Goal: Navigation & Orientation: Find specific page/section

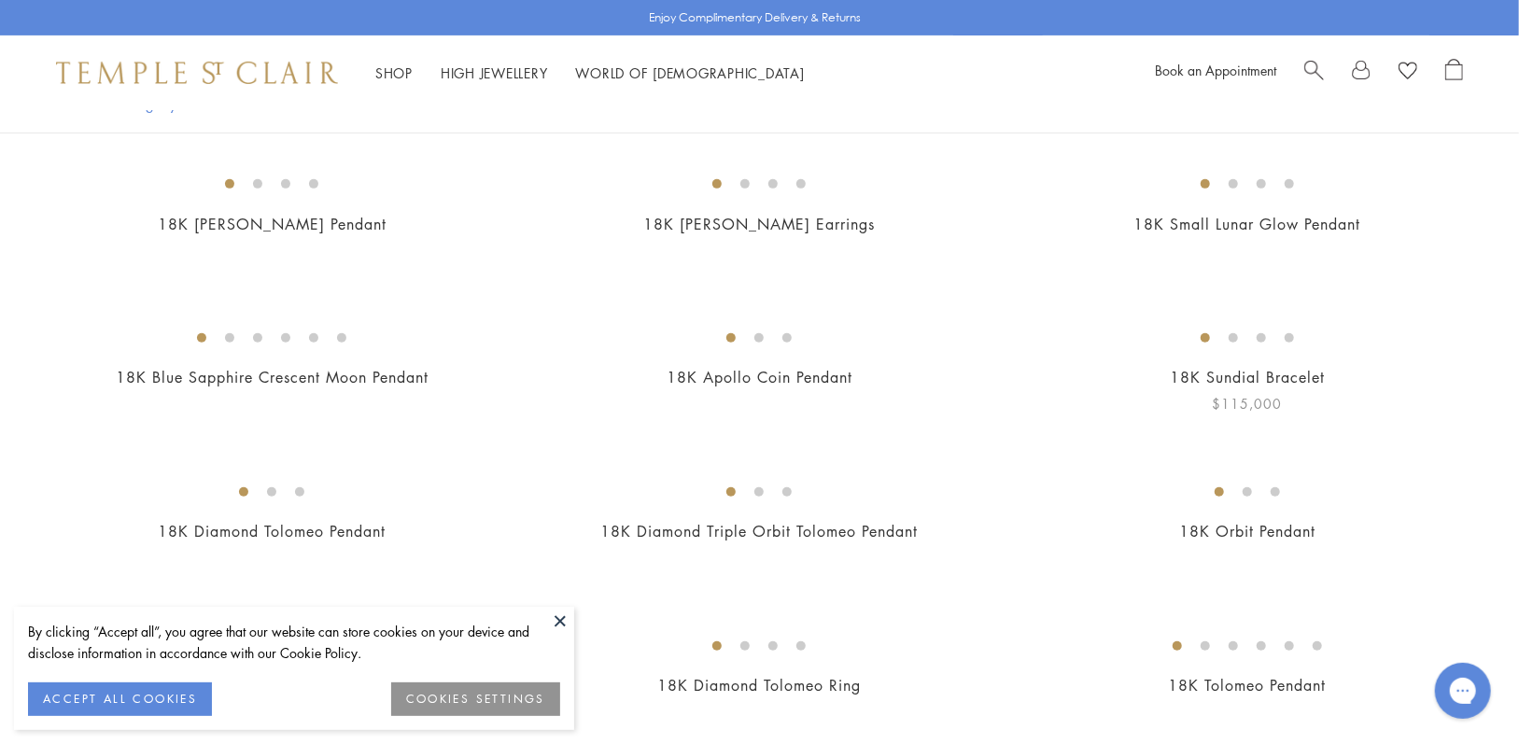
scroll to position [467, 0]
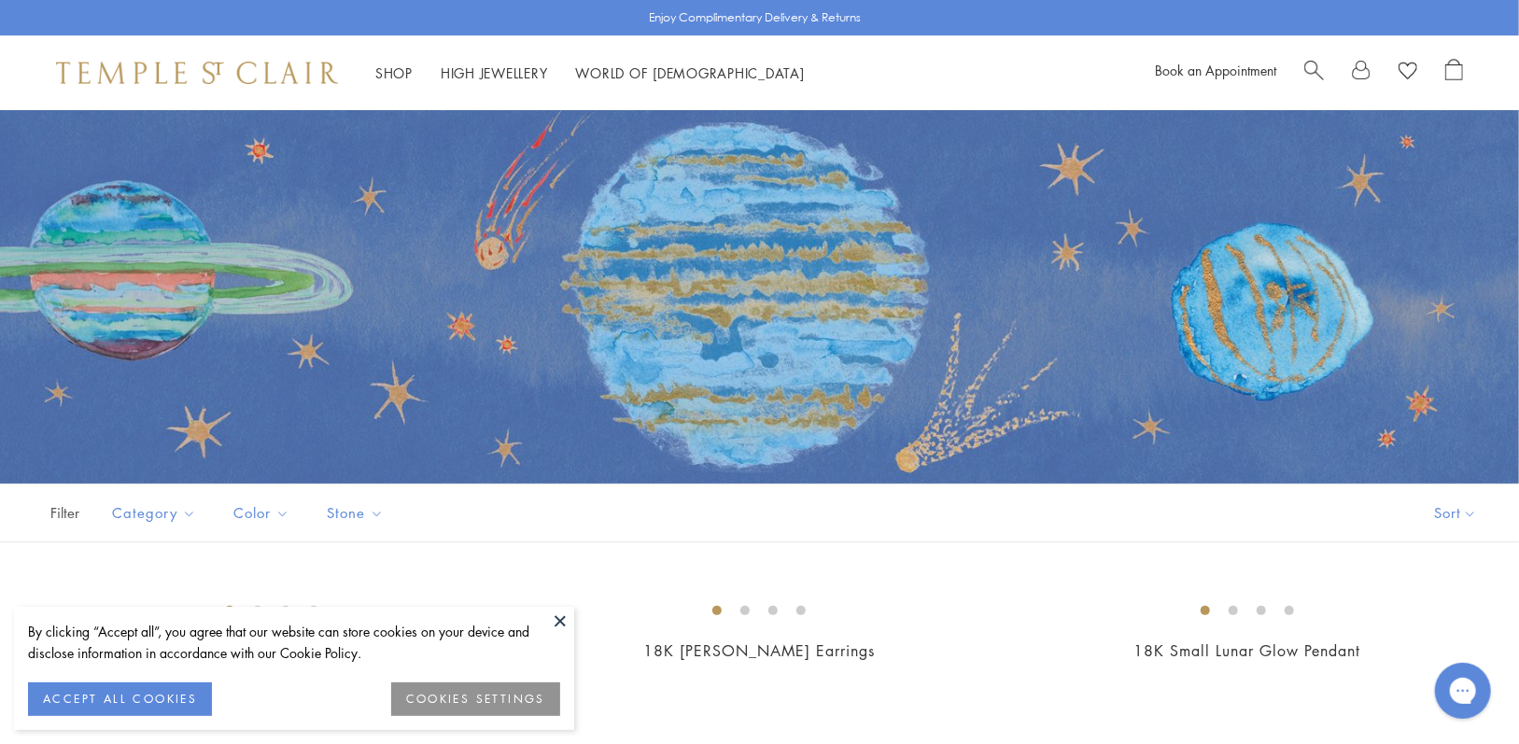
click at [264, 78] on img at bounding box center [197, 73] width 282 height 22
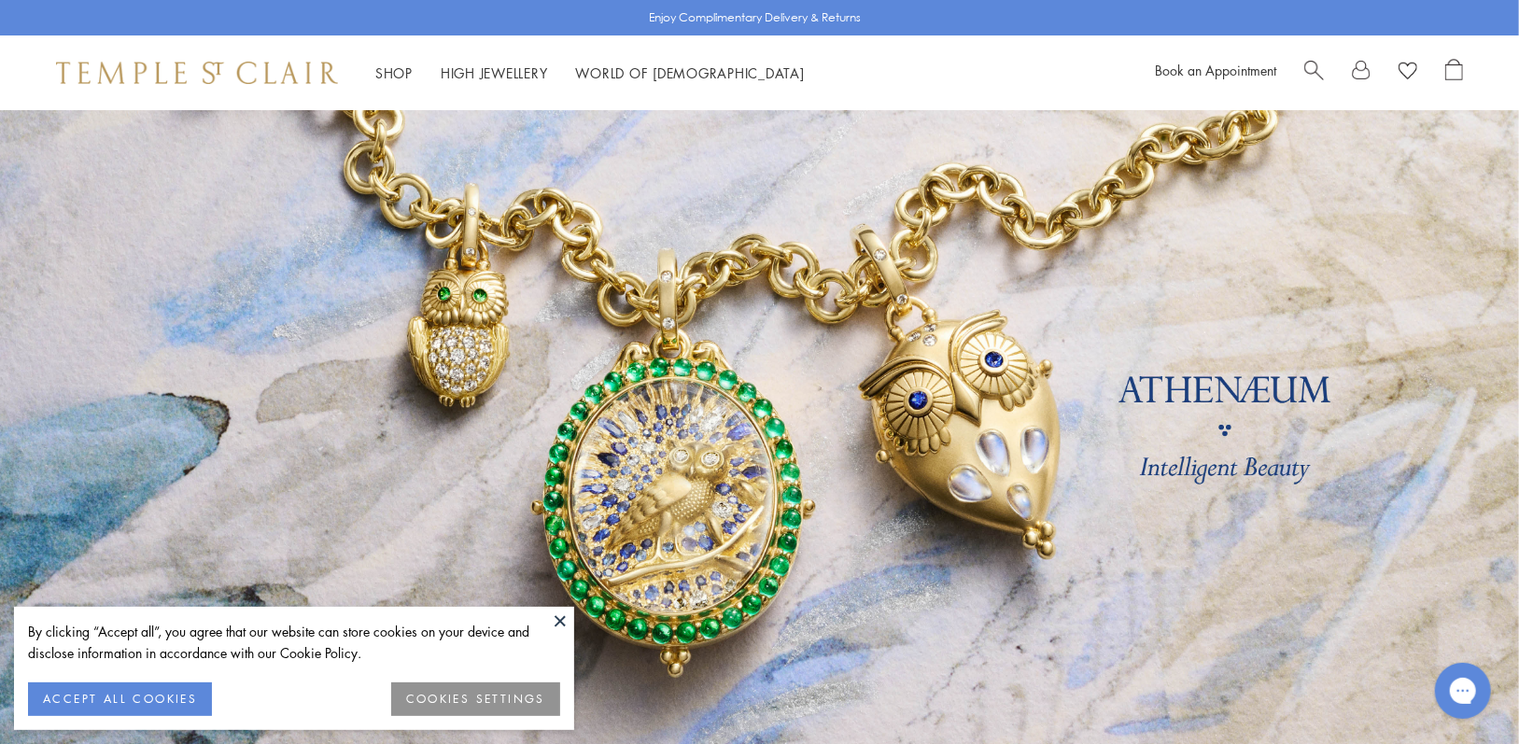
drag, startPoint x: 0, startPoint y: 0, endPoint x: 718, endPoint y: 277, distance: 769.7
click at [718, 277] on link at bounding box center [759, 437] width 1519 height 654
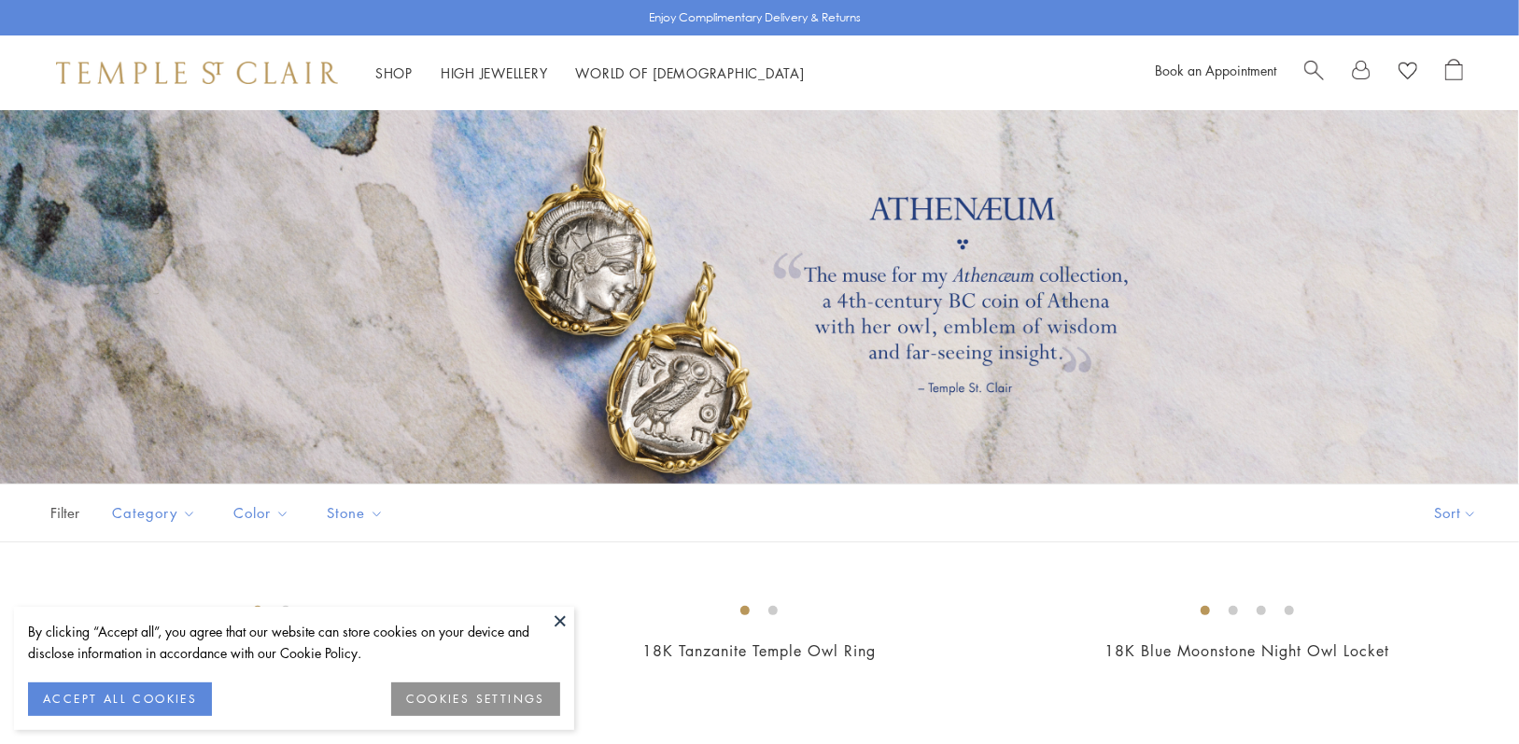
click at [189, 68] on img at bounding box center [197, 73] width 282 height 22
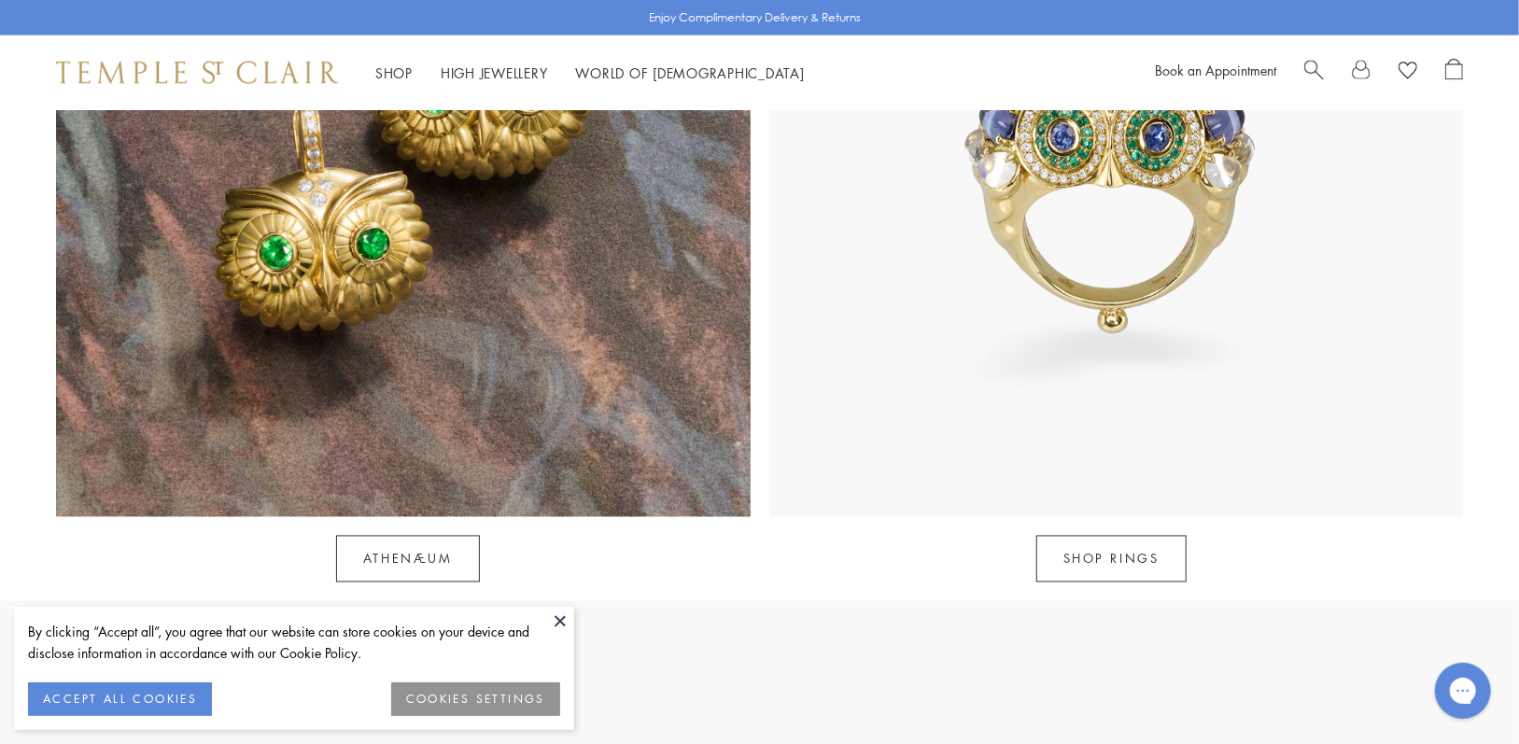
scroll to position [2054, 0]
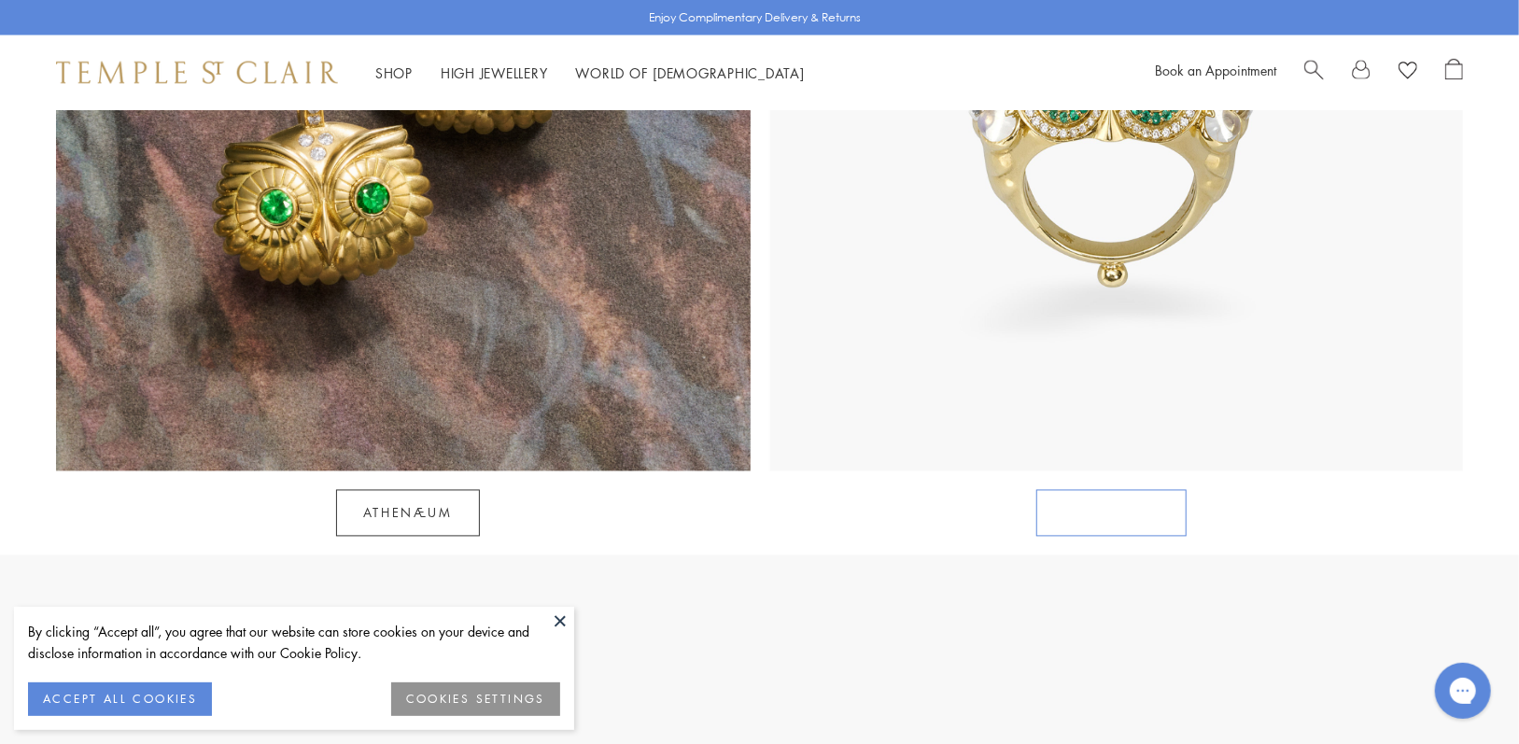
click at [1116, 495] on link "SHOP RINGS" at bounding box center [1111, 513] width 150 height 47
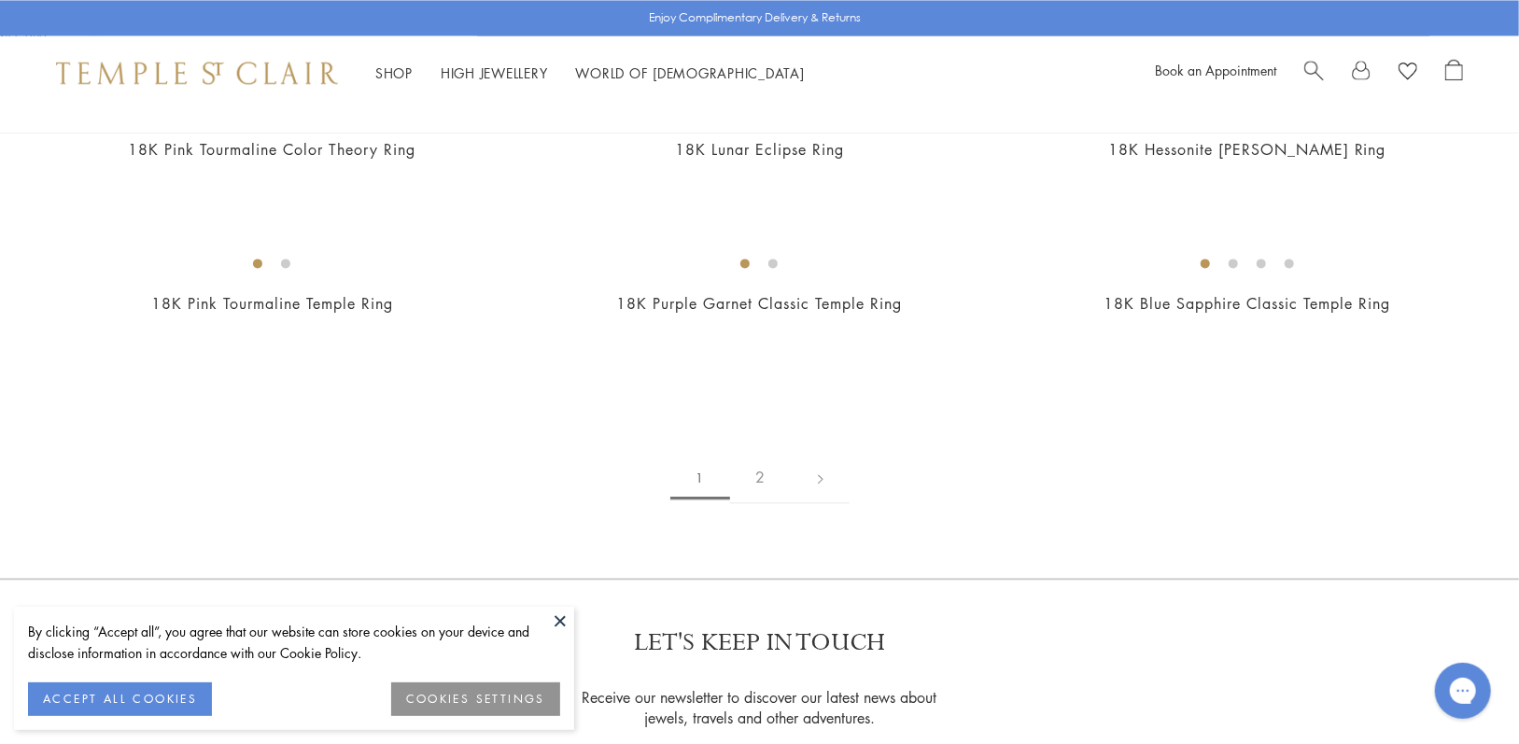
scroll to position [2515, 0]
